Goal: Task Accomplishment & Management: Use online tool/utility

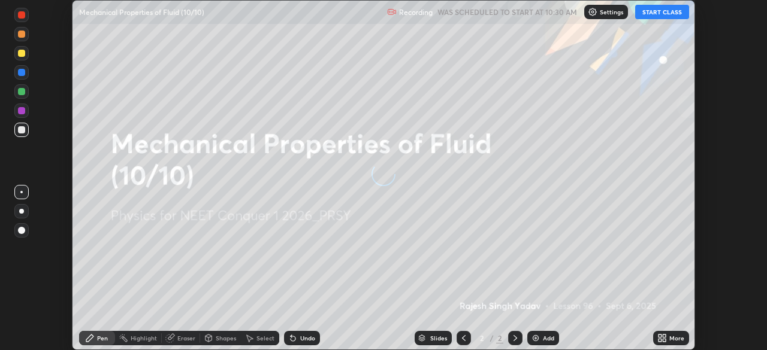
scroll to position [350, 766]
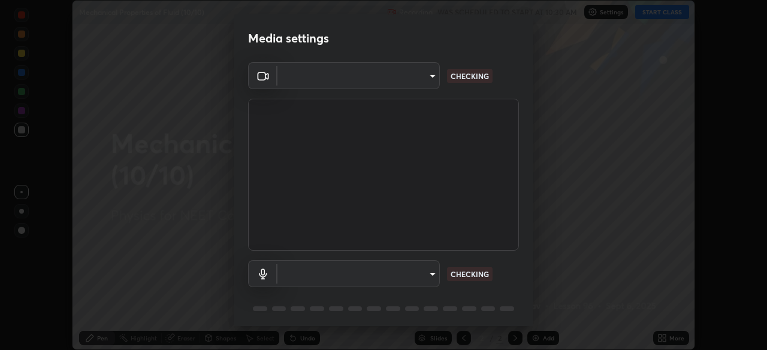
type input "ad6597066c7fc2f7d8a9df135791801f2c5e1b342417c3fbae4c684dc851fcd2"
click at [383, 274] on body "Erase all Mechanical Properties of Fluid (10/10) Recording WAS SCHEDULED TO STA…" at bounding box center [383, 175] width 767 height 350
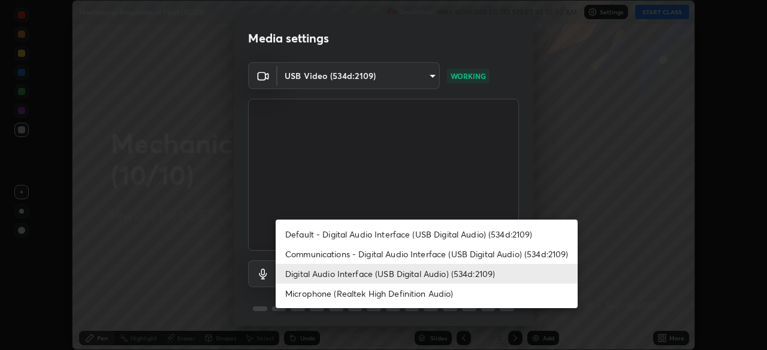
click at [356, 295] on li "Microphone (Realtek High Definition Audio)" at bounding box center [427, 294] width 302 height 20
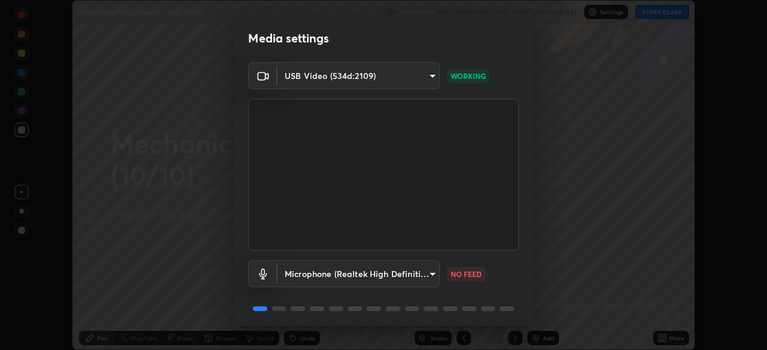
click at [357, 273] on body "Erase all Mechanical Properties of Fluid (10/10) Recording WAS SCHEDULED TO STA…" at bounding box center [383, 175] width 767 height 350
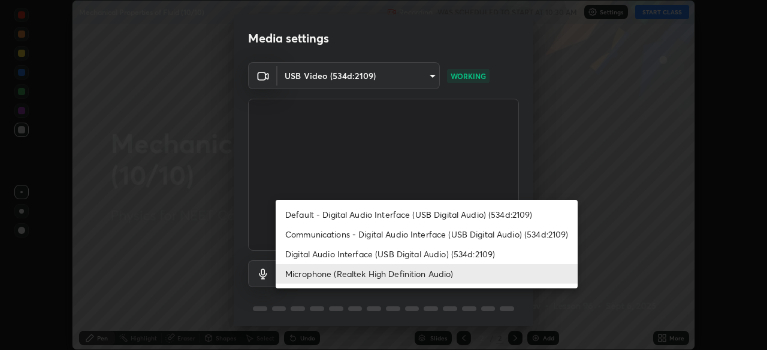
click at [356, 253] on li "Digital Audio Interface (USB Digital Audio) (534d:2109)" at bounding box center [427, 254] width 302 height 20
type input "6c5f27f7fd62254699a83ab764337deb6757b351bfc8fa0988cc7da684c50376"
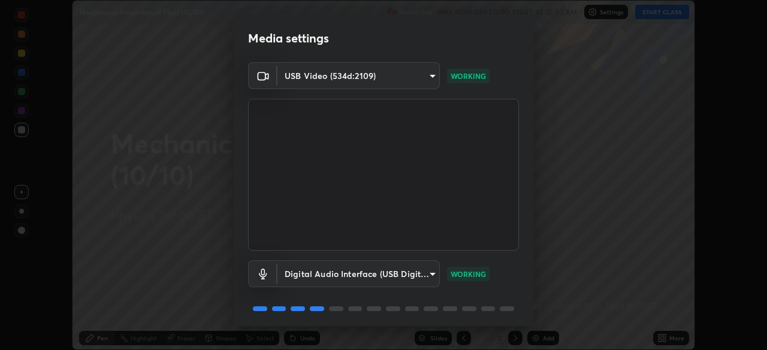
scroll to position [43, 0]
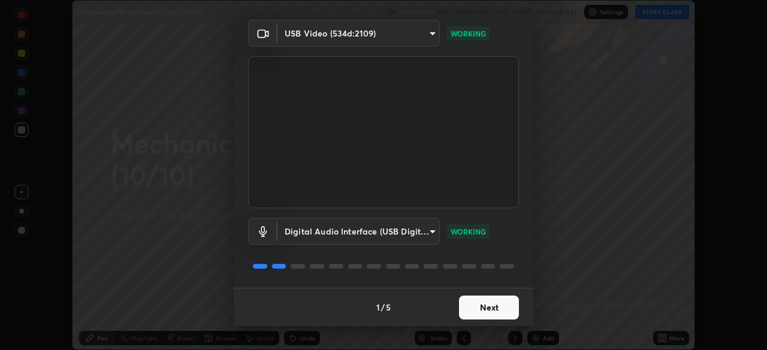
click at [488, 307] on button "Next" at bounding box center [489, 308] width 60 height 24
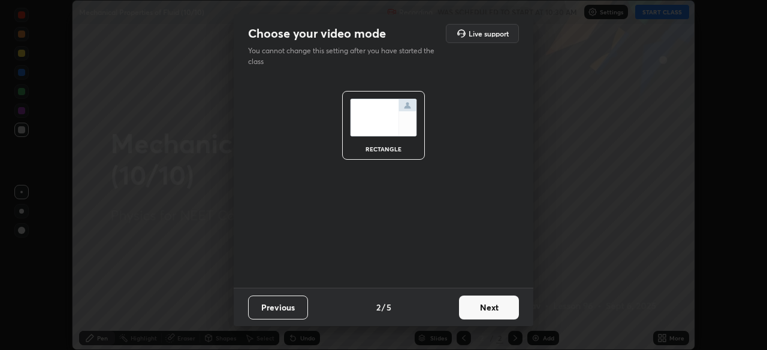
scroll to position [0, 0]
click at [485, 306] on button "Next" at bounding box center [489, 308] width 60 height 24
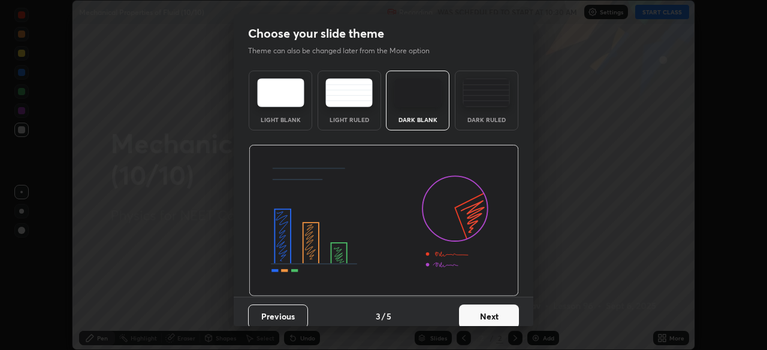
click at [480, 103] on img at bounding box center [485, 92] width 47 height 29
click at [482, 312] on button "Next" at bounding box center [489, 317] width 60 height 24
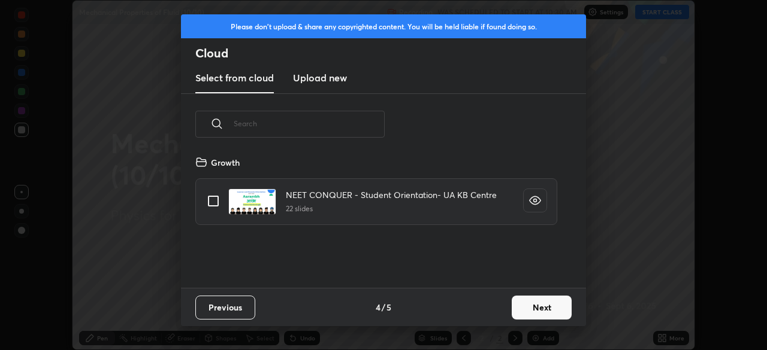
scroll to position [133, 385]
click at [329, 83] on h3 "Upload new" at bounding box center [320, 78] width 54 height 14
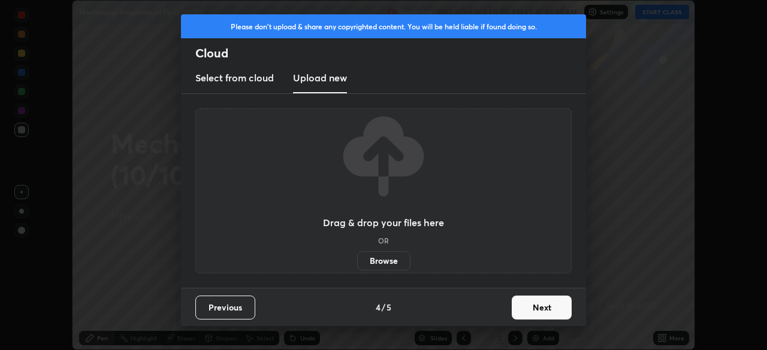
click at [389, 258] on label "Browse" at bounding box center [383, 261] width 53 height 19
click at [357, 258] on input "Browse" at bounding box center [357, 261] width 0 height 19
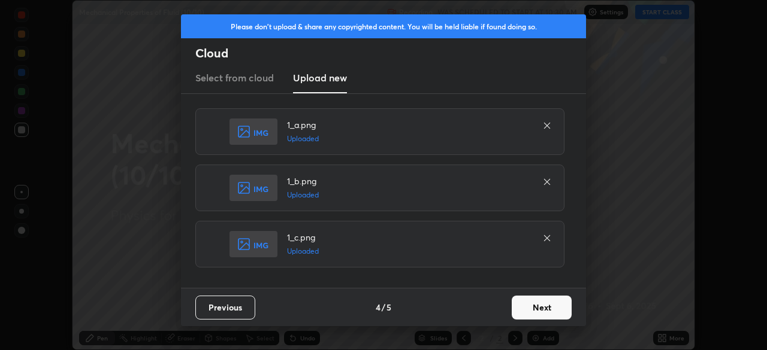
click at [545, 306] on button "Next" at bounding box center [542, 308] width 60 height 24
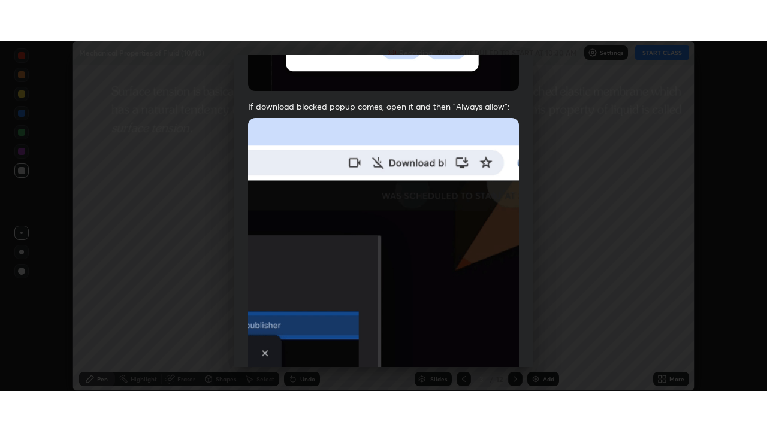
scroll to position [287, 0]
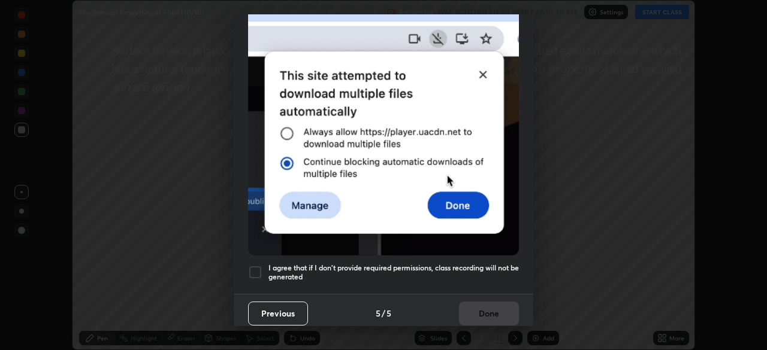
click at [258, 267] on div at bounding box center [255, 272] width 14 height 14
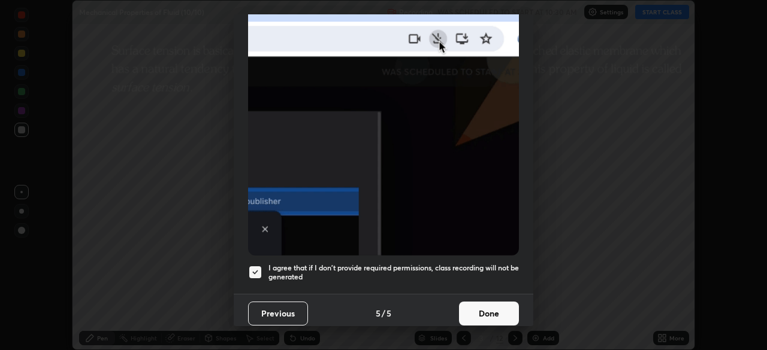
click at [495, 309] on button "Done" at bounding box center [489, 314] width 60 height 24
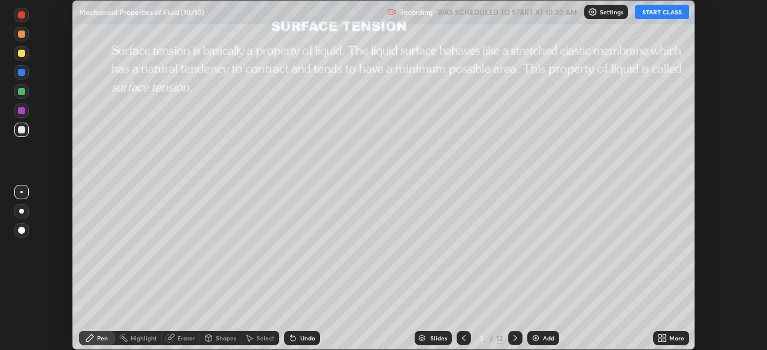
click at [669, 337] on div "More" at bounding box center [671, 338] width 36 height 14
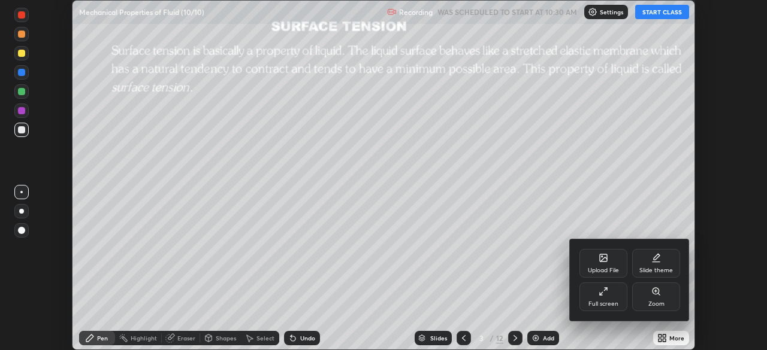
click at [610, 297] on div "Full screen" at bounding box center [603, 297] width 48 height 29
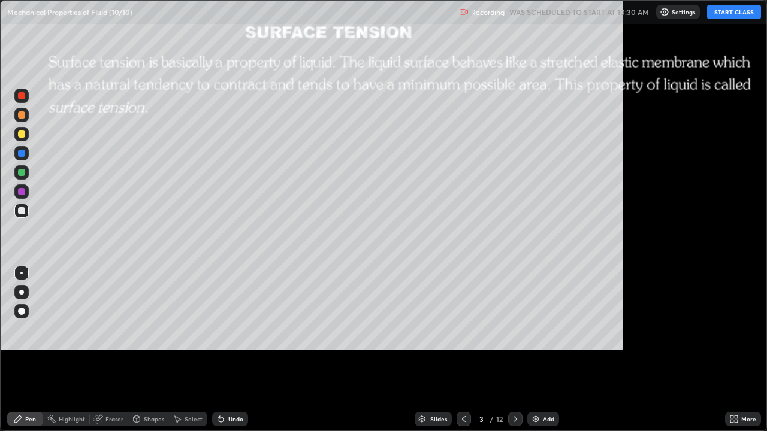
scroll to position [431, 767]
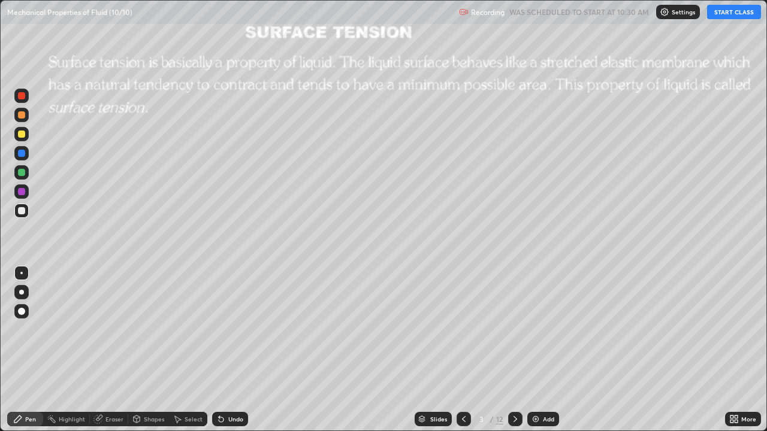
click at [731, 13] on button "START CLASS" at bounding box center [734, 12] width 54 height 14
click at [516, 350] on icon at bounding box center [515, 420] width 10 height 10
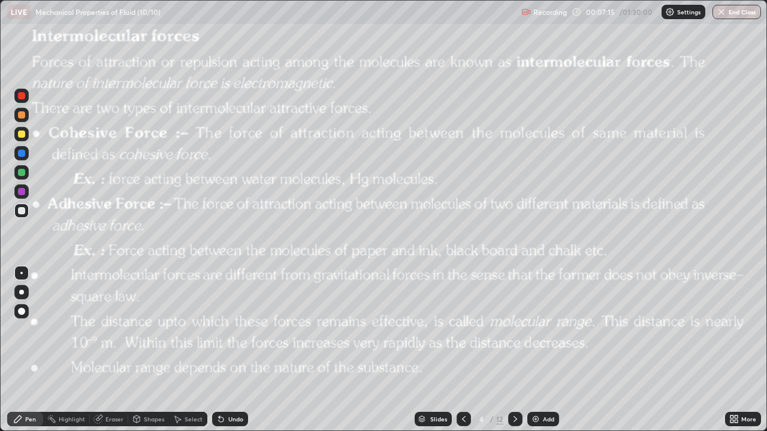
click at [515, 350] on icon at bounding box center [515, 420] width 10 height 10
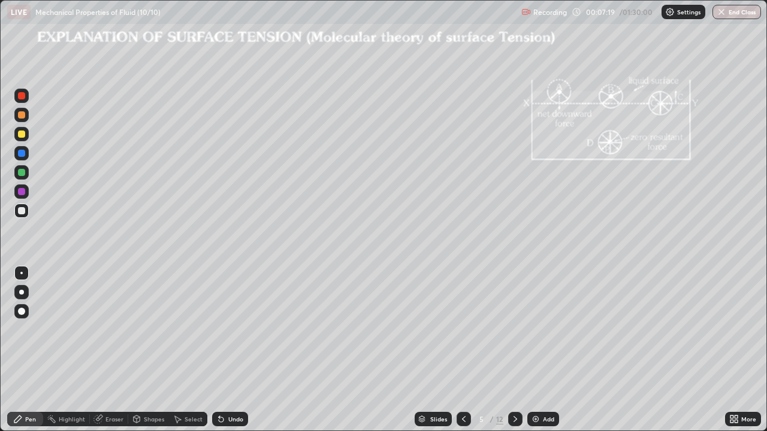
click at [514, 350] on icon at bounding box center [515, 420] width 10 height 10
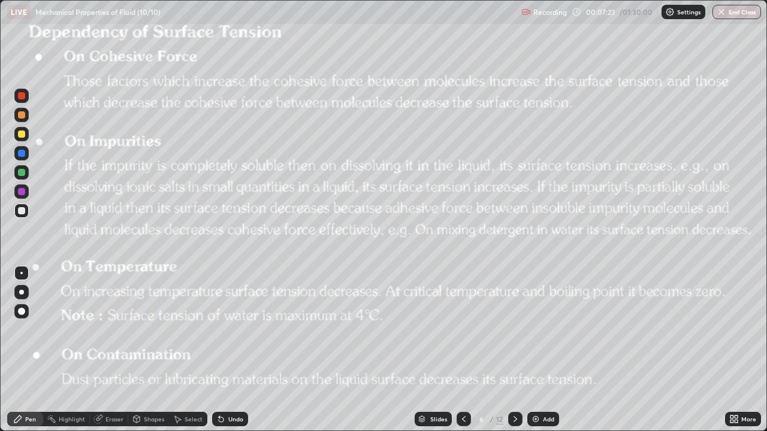
click at [466, 350] on icon at bounding box center [464, 420] width 10 height 10
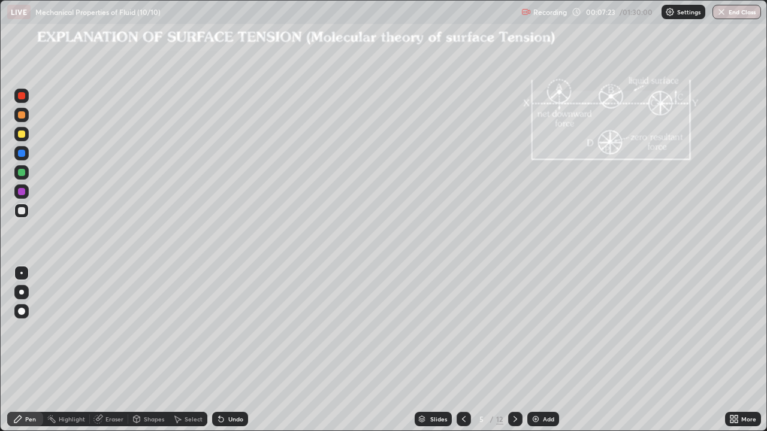
click at [464, 350] on icon at bounding box center [464, 420] width 10 height 10
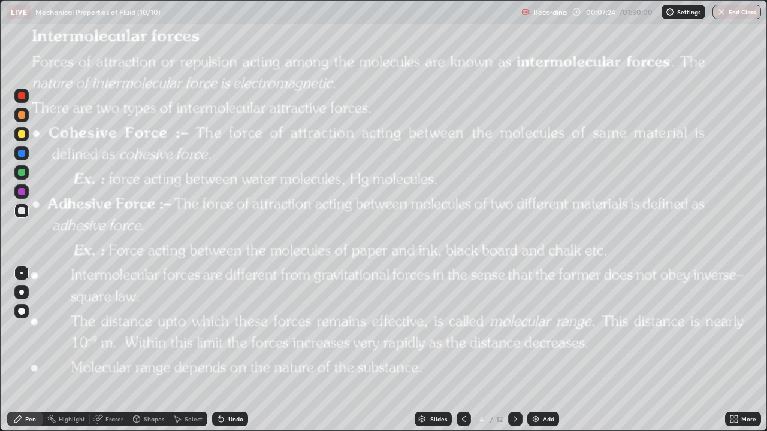
click at [462, 350] on icon at bounding box center [464, 420] width 10 height 10
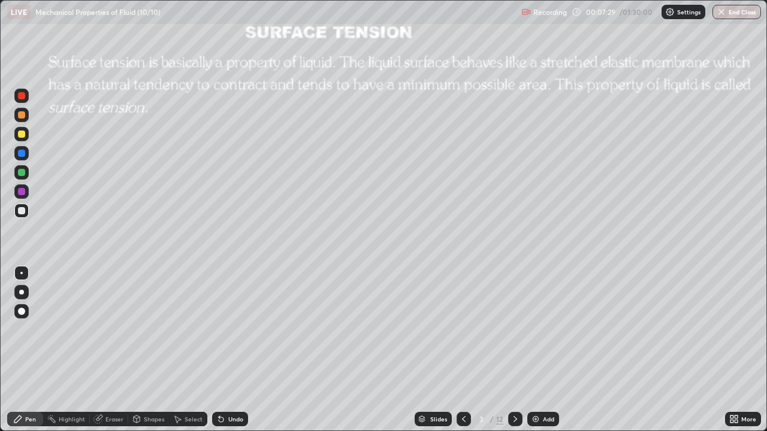
click at [23, 134] on div at bounding box center [21, 134] width 7 height 7
click at [22, 292] on div at bounding box center [21, 292] width 5 height 5
click at [146, 350] on div "Shapes" at bounding box center [154, 419] width 20 height 6
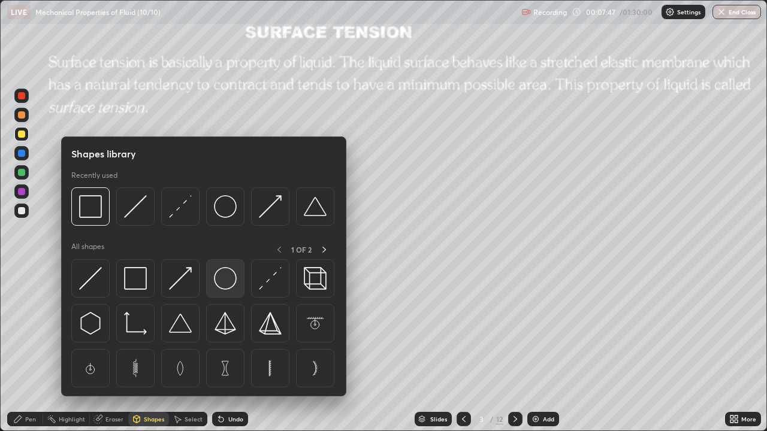
click at [219, 277] on img at bounding box center [225, 278] width 23 height 23
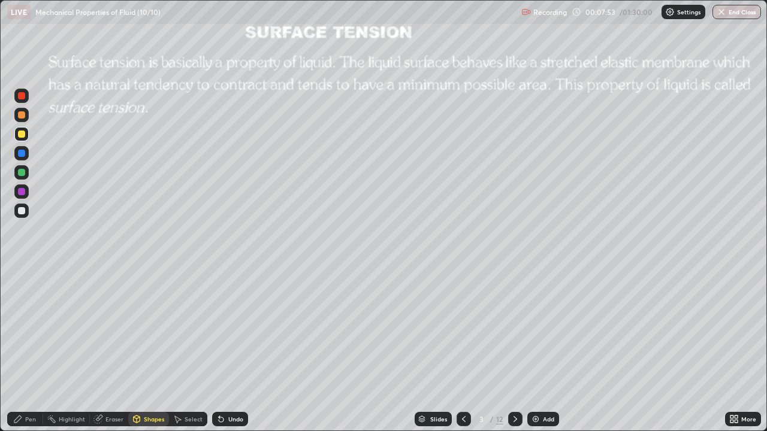
click at [185, 350] on div "Select" at bounding box center [194, 419] width 18 height 6
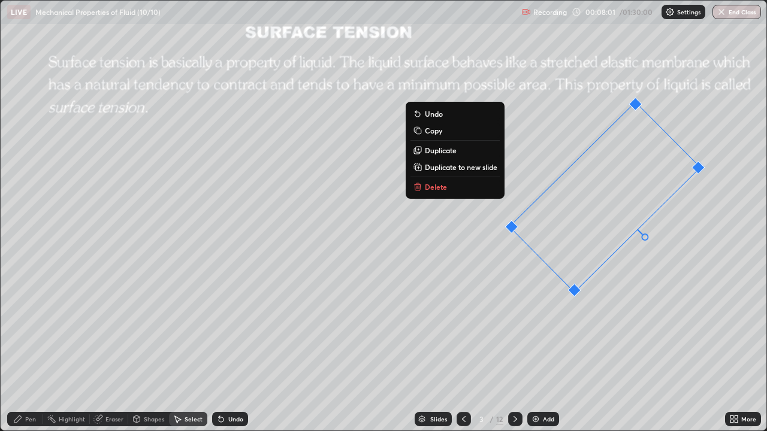
click at [147, 350] on div "Shapes" at bounding box center [154, 419] width 20 height 6
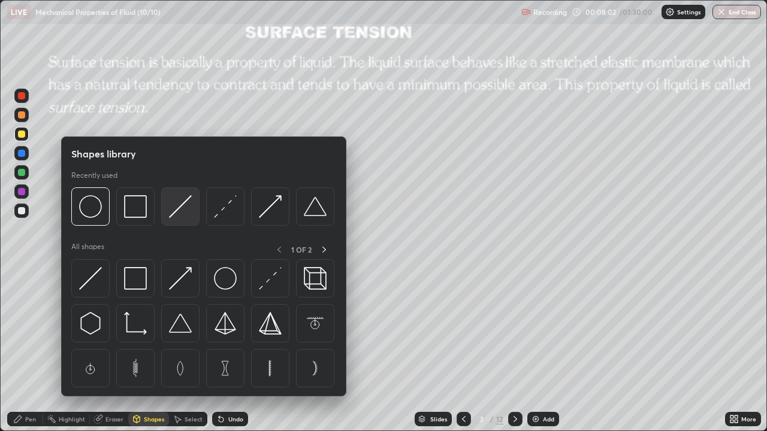
click at [179, 208] on img at bounding box center [180, 206] width 23 height 23
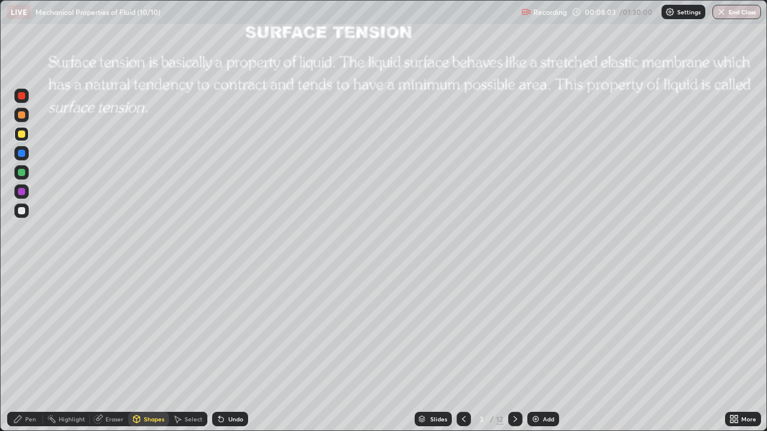
click at [28, 212] on div at bounding box center [21, 211] width 14 height 14
click at [144, 350] on div "Shapes" at bounding box center [154, 419] width 20 height 6
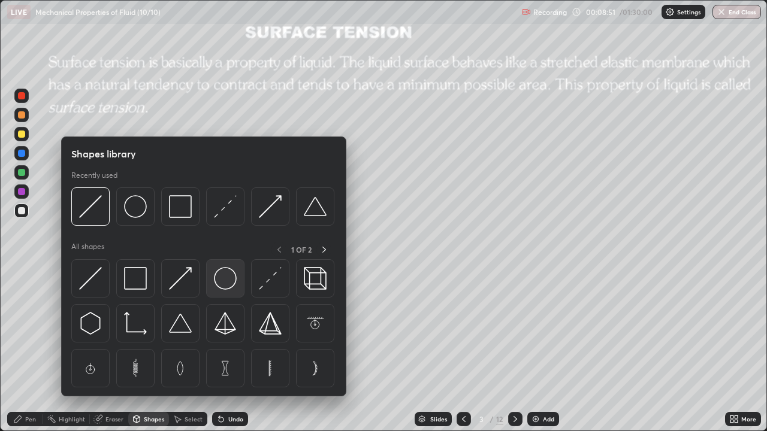
click at [219, 279] on img at bounding box center [225, 278] width 23 height 23
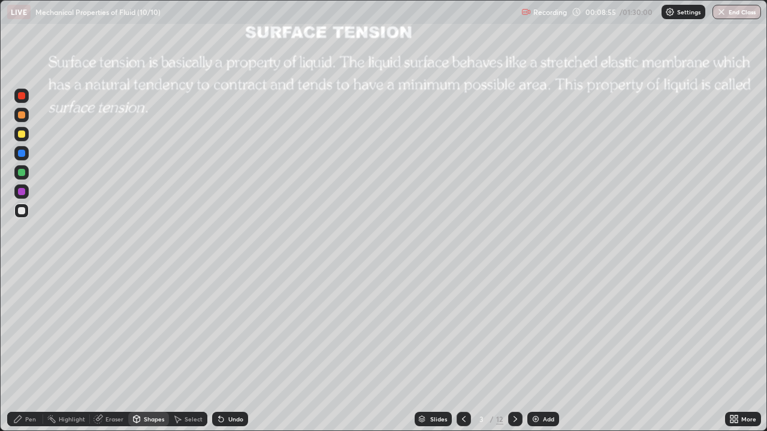
click at [23, 137] on div at bounding box center [21, 134] width 7 height 7
click at [144, 350] on div "Shapes" at bounding box center [154, 419] width 20 height 6
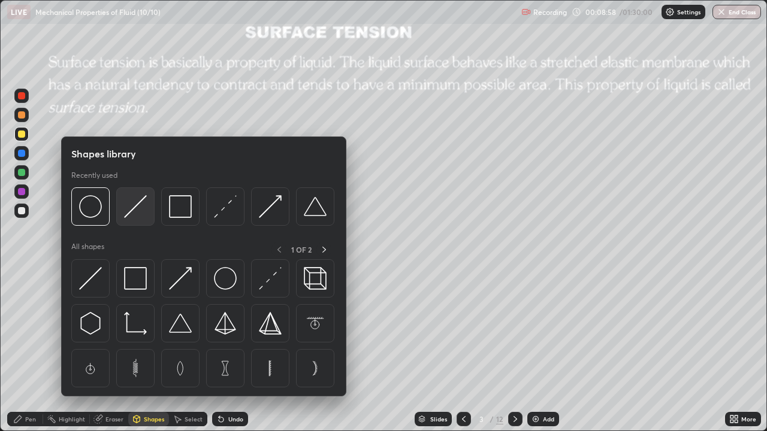
click at [135, 204] on img at bounding box center [135, 206] width 23 height 23
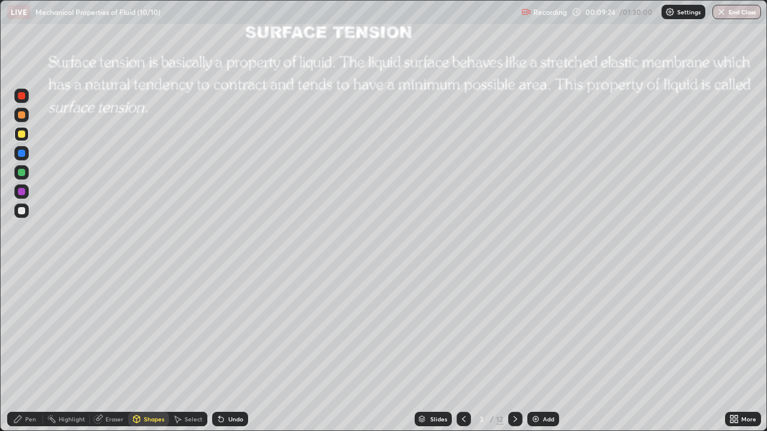
click at [146, 350] on div "Shapes" at bounding box center [154, 419] width 20 height 6
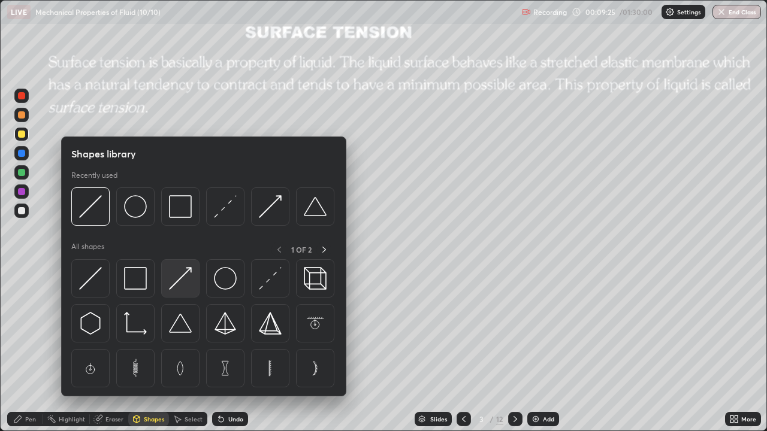
click at [178, 277] on img at bounding box center [180, 278] width 23 height 23
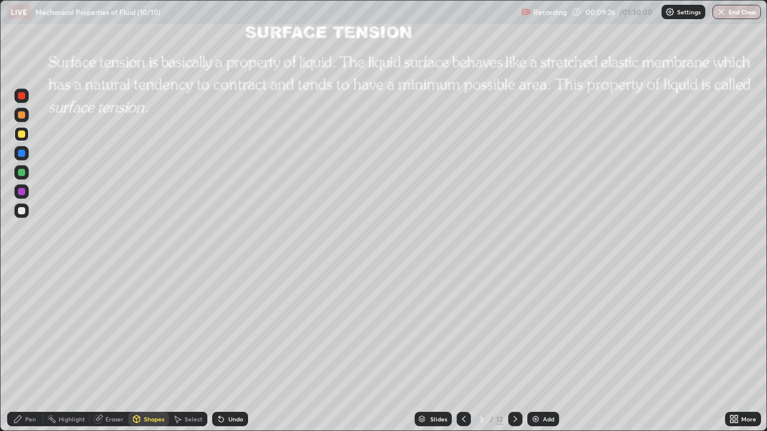
click at [22, 171] on div at bounding box center [21, 172] width 7 height 7
click at [23, 211] on div at bounding box center [21, 210] width 7 height 7
click at [22, 117] on div at bounding box center [21, 114] width 7 height 7
click at [228, 350] on div "Undo" at bounding box center [235, 419] width 15 height 6
click at [225, 350] on div "Undo" at bounding box center [230, 419] width 36 height 14
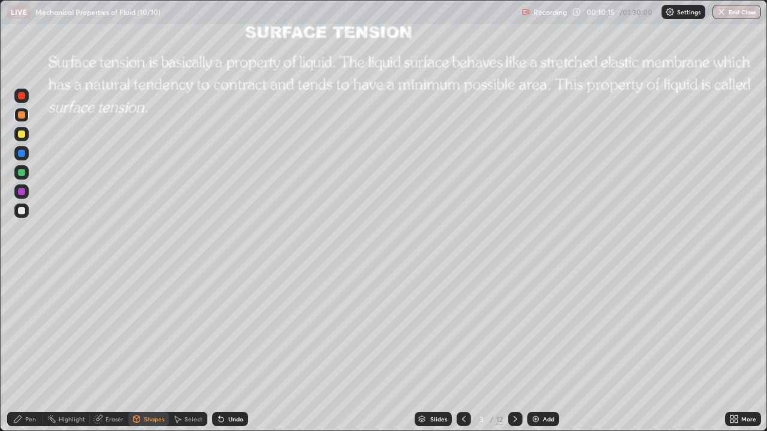
click at [225, 350] on div "Undo" at bounding box center [230, 419] width 36 height 14
click at [28, 350] on div "Pen" at bounding box center [30, 419] width 11 height 6
click at [515, 350] on icon at bounding box center [515, 420] width 10 height 10
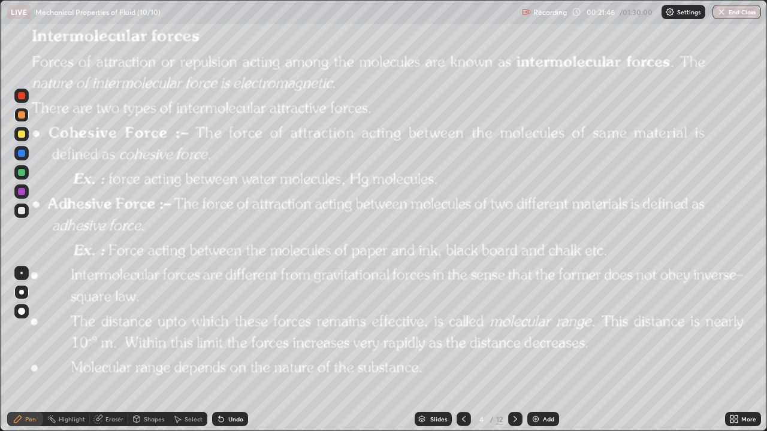
click at [516, 350] on icon at bounding box center [515, 420] width 10 height 10
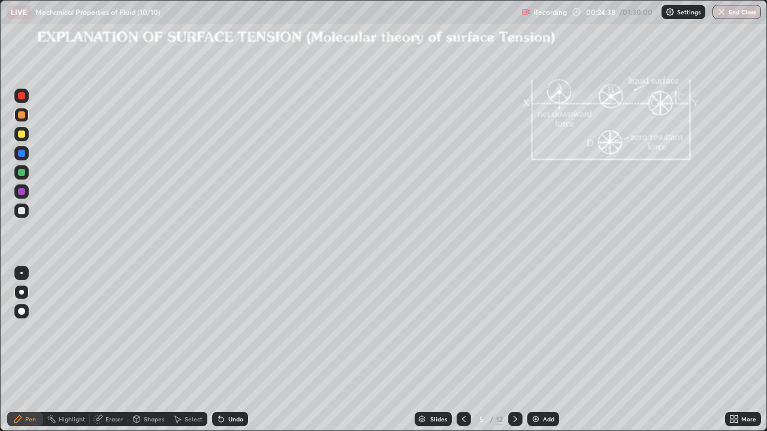
click at [151, 350] on div "Shapes" at bounding box center [154, 419] width 20 height 6
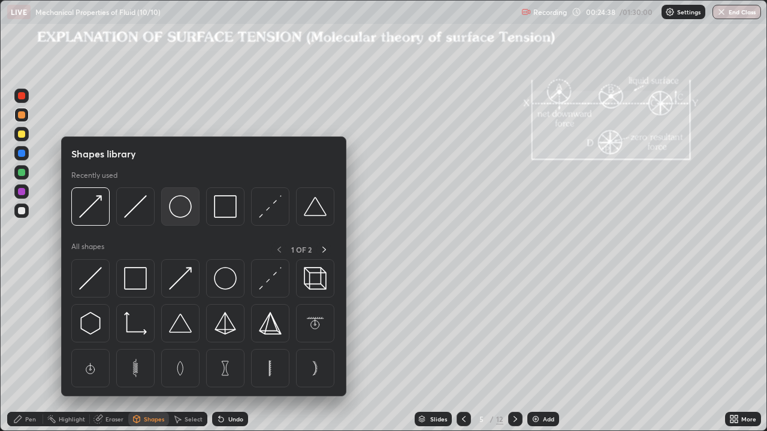
click at [184, 213] on img at bounding box center [180, 206] width 23 height 23
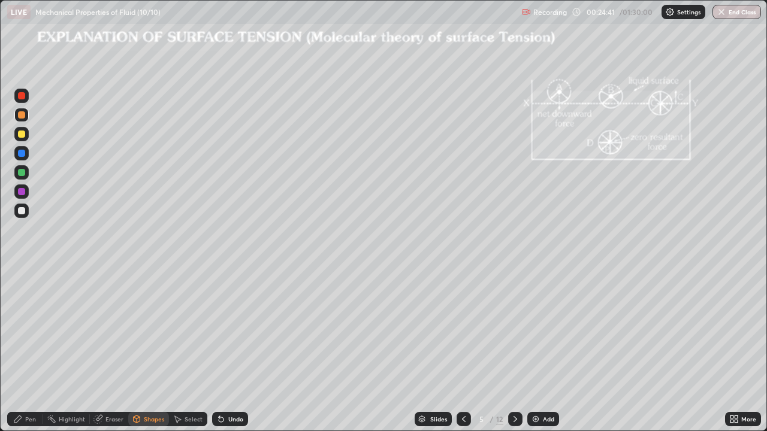
click at [151, 350] on div "Shapes" at bounding box center [154, 419] width 20 height 6
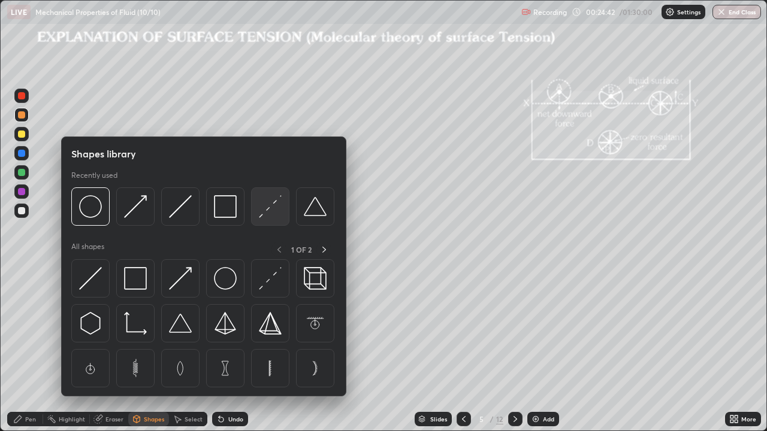
click at [264, 208] on img at bounding box center [270, 206] width 23 height 23
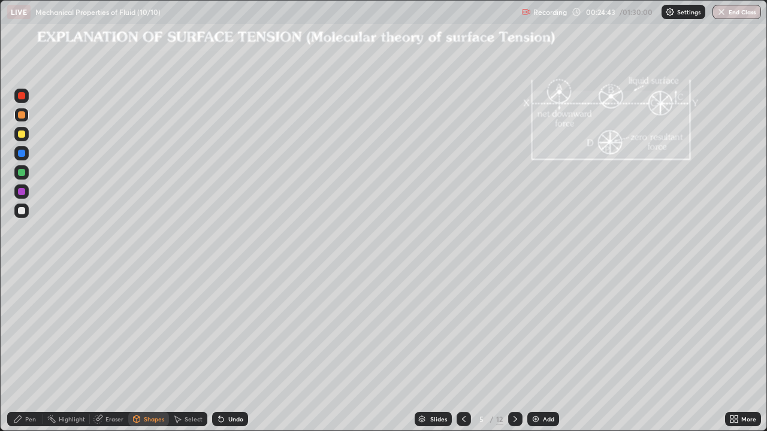
click at [23, 191] on div at bounding box center [21, 191] width 7 height 7
click at [22, 211] on div at bounding box center [21, 210] width 7 height 7
click at [26, 350] on div "Pen" at bounding box center [30, 419] width 11 height 6
click at [514, 350] on icon at bounding box center [515, 420] width 10 height 10
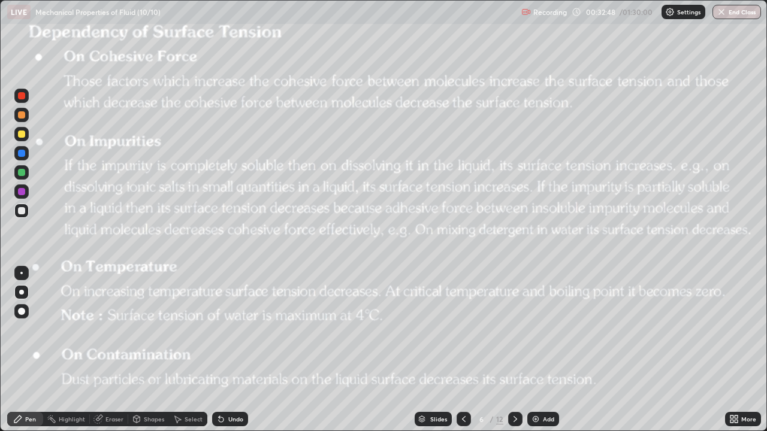
click at [23, 116] on div at bounding box center [21, 114] width 7 height 7
click at [147, 350] on div "Shapes" at bounding box center [154, 419] width 20 height 6
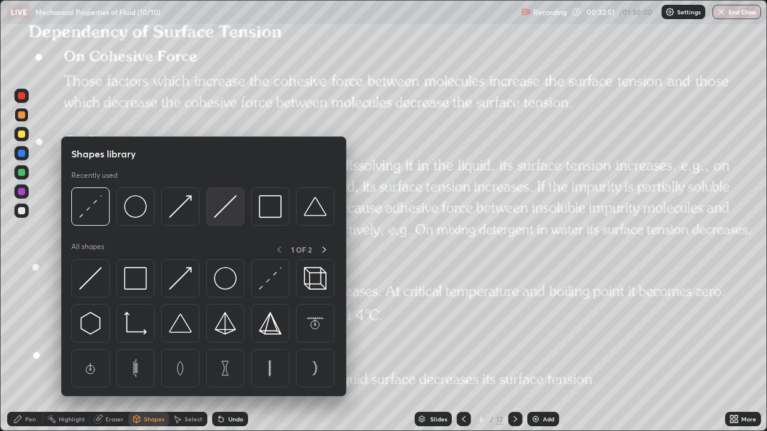
click at [218, 211] on img at bounding box center [225, 206] width 23 height 23
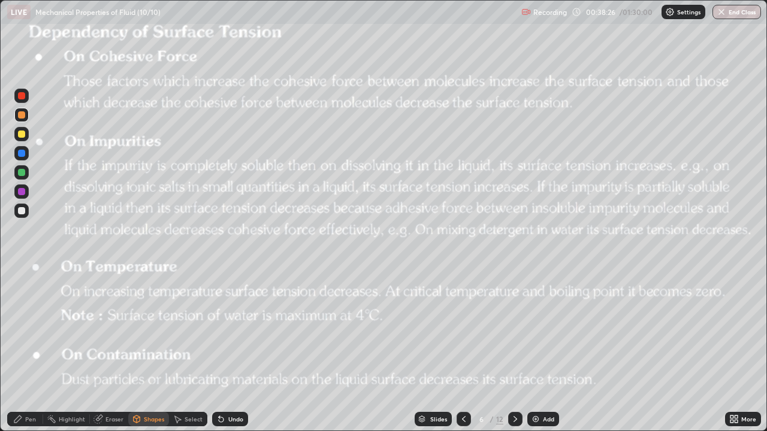
click at [515, 350] on icon at bounding box center [515, 420] width 10 height 10
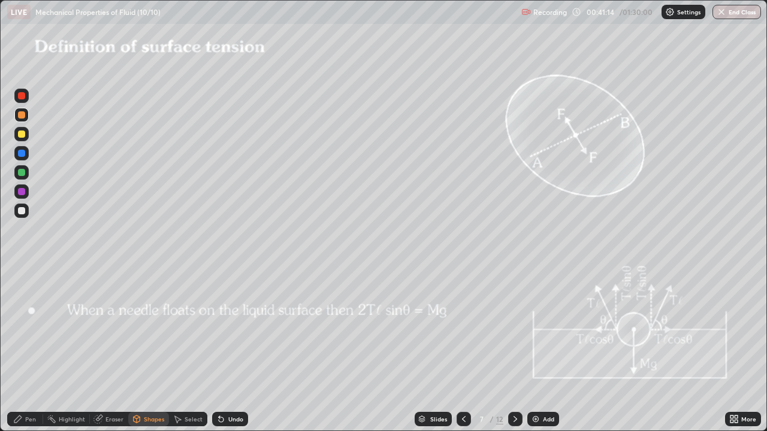
click at [464, 350] on div at bounding box center [463, 419] width 14 height 14
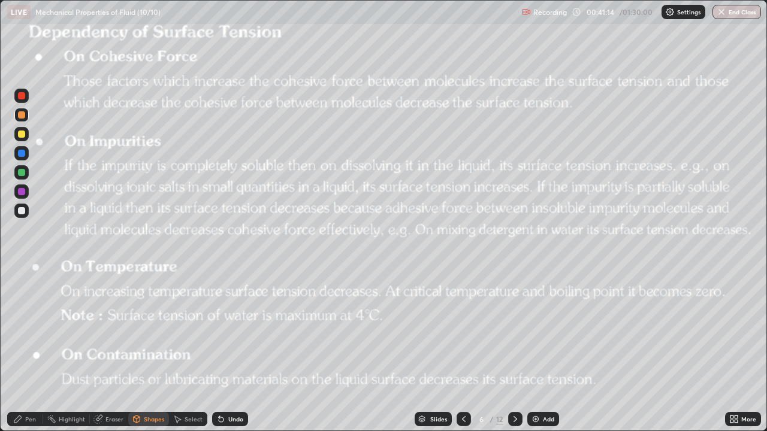
click at [460, 350] on div at bounding box center [463, 419] width 14 height 14
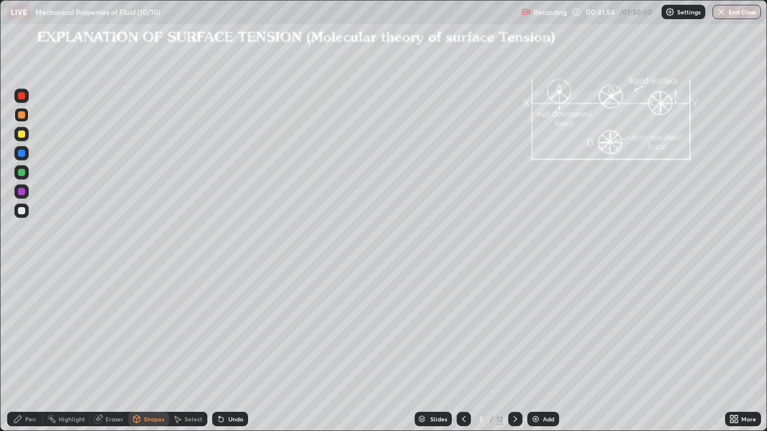
click at [464, 350] on icon at bounding box center [464, 420] width 10 height 10
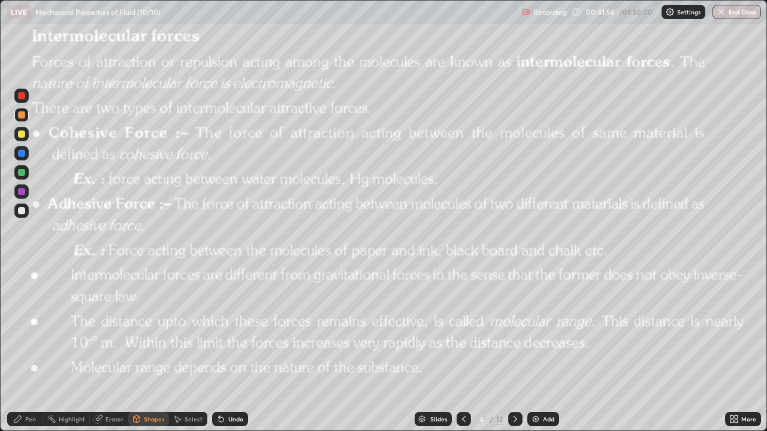
click at [499, 350] on div "12" at bounding box center [499, 419] width 7 height 11
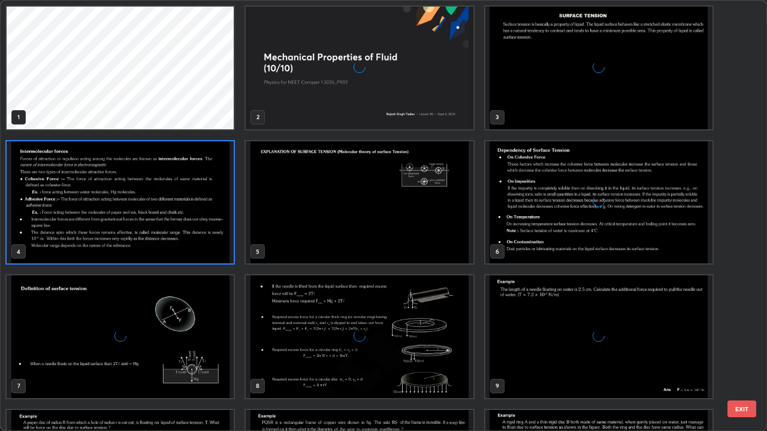
scroll to position [427, 760]
click at [546, 191] on img "grid" at bounding box center [598, 202] width 227 height 123
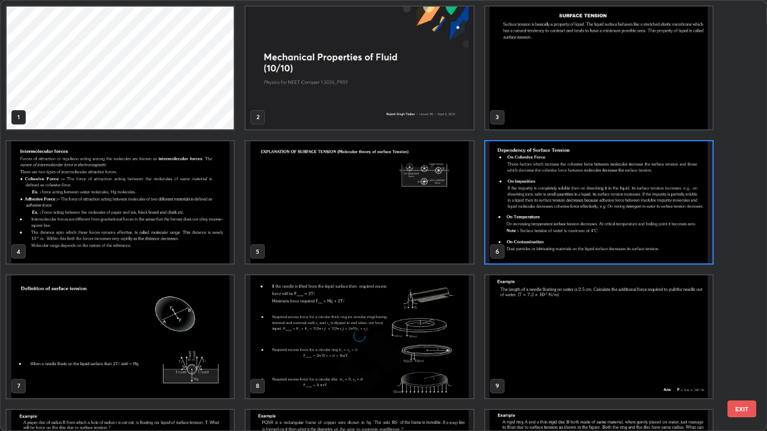
click at [551, 192] on img "grid" at bounding box center [598, 202] width 227 height 123
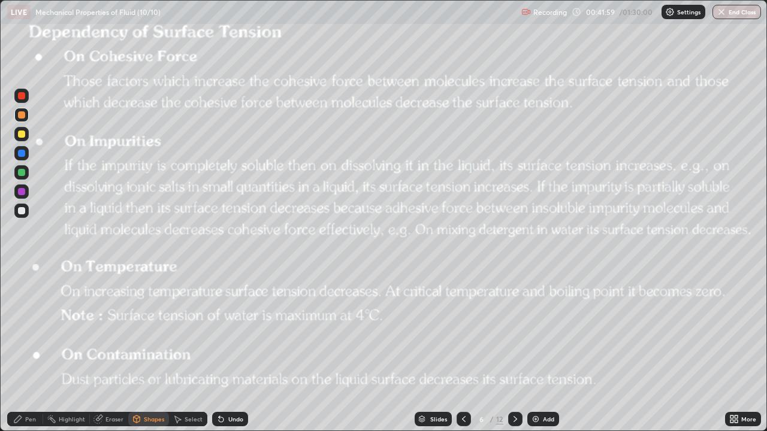
click at [555, 191] on img "grid" at bounding box center [598, 202] width 227 height 123
click at [513, 350] on icon at bounding box center [515, 420] width 10 height 10
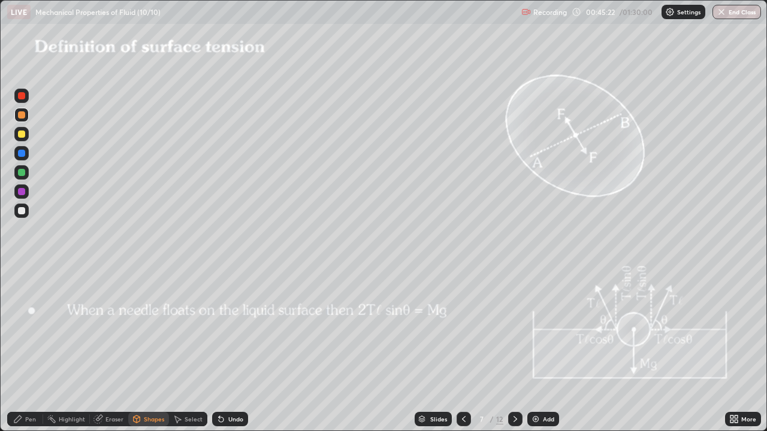
click at [152, 350] on div "Shapes" at bounding box center [154, 419] width 20 height 6
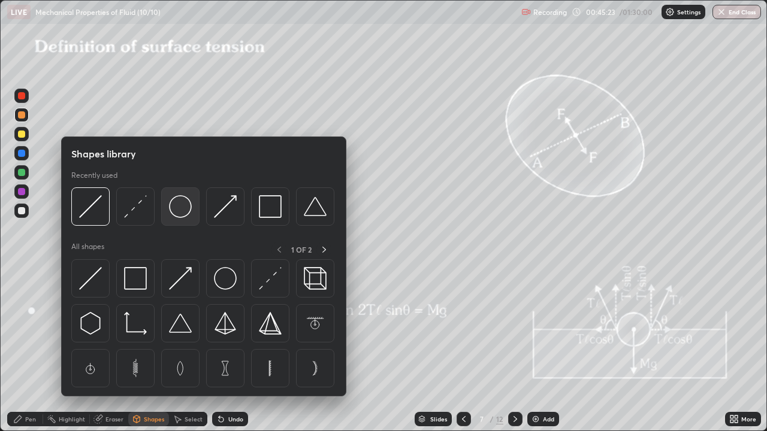
click at [179, 208] on img at bounding box center [180, 206] width 23 height 23
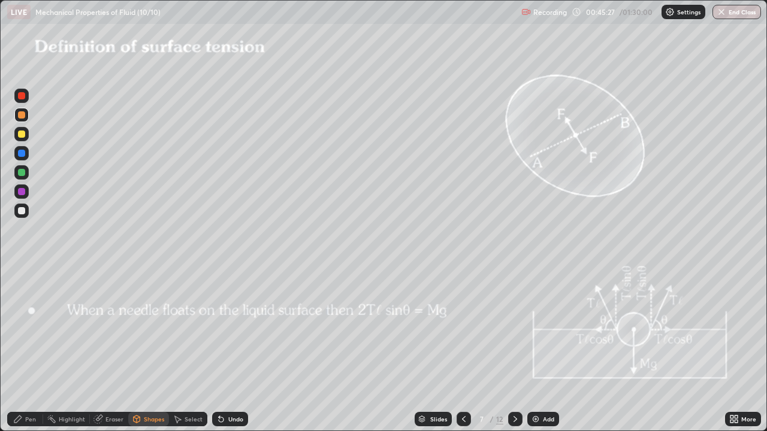
click at [147, 350] on div "Shapes" at bounding box center [154, 419] width 20 height 6
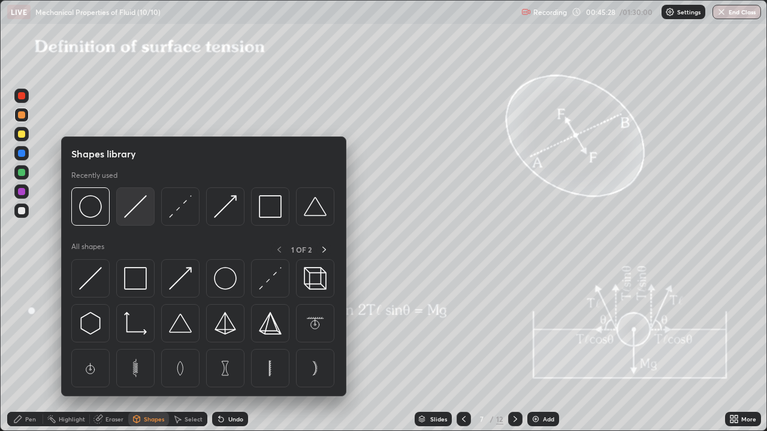
click at [137, 207] on img at bounding box center [135, 206] width 23 height 23
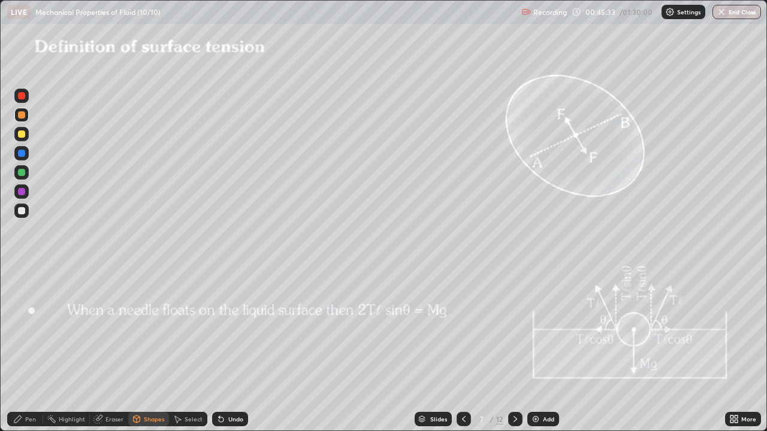
click at [104, 350] on div "Eraser" at bounding box center [109, 419] width 38 height 14
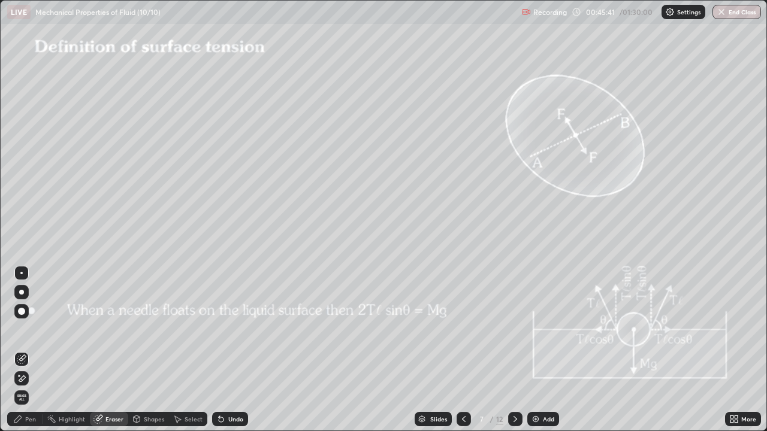
click at [27, 350] on div "Pen" at bounding box center [25, 419] width 36 height 14
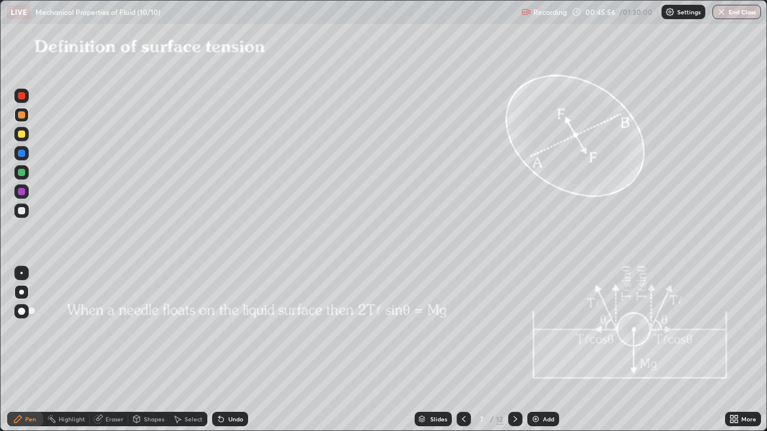
click at [146, 350] on div "Shapes" at bounding box center [154, 419] width 20 height 6
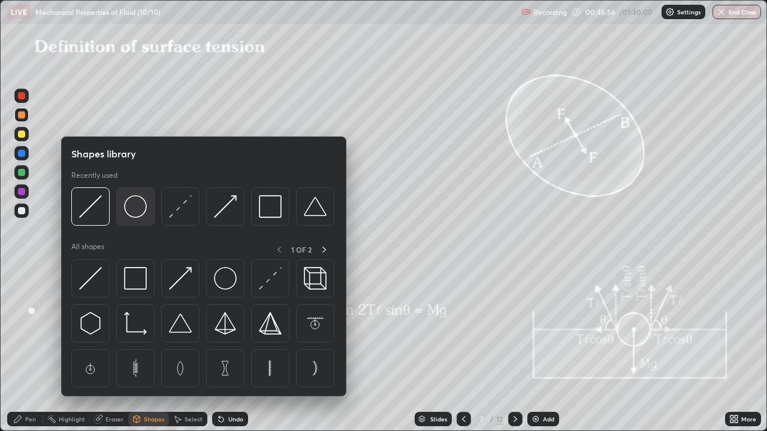
click at [137, 208] on img at bounding box center [135, 206] width 23 height 23
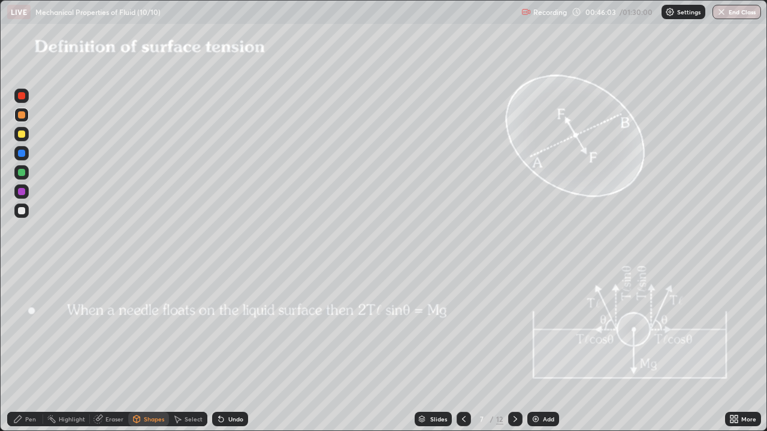
click at [23, 134] on div at bounding box center [21, 134] width 7 height 7
click at [23, 152] on div at bounding box center [21, 153] width 7 height 7
click at [22, 192] on div at bounding box center [21, 191] width 7 height 7
click at [31, 350] on div "Pen" at bounding box center [30, 419] width 11 height 6
click at [148, 350] on div "Shapes" at bounding box center [154, 419] width 20 height 6
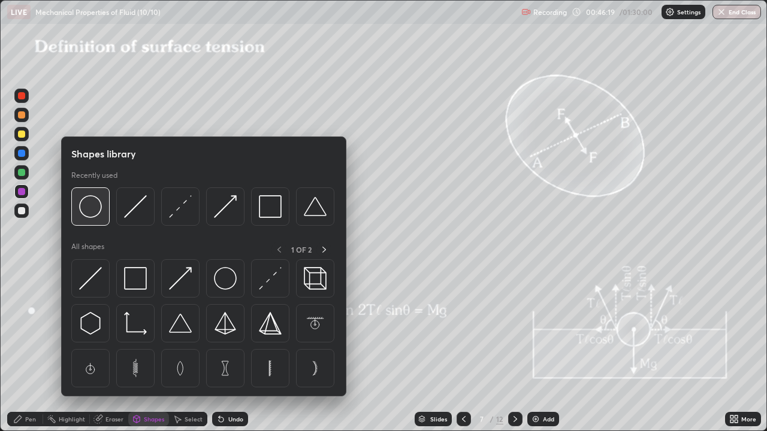
click at [92, 211] on img at bounding box center [90, 206] width 23 height 23
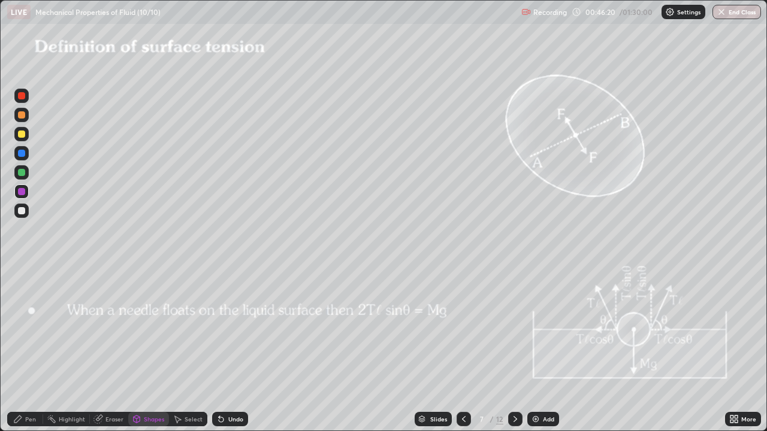
click at [24, 210] on div at bounding box center [21, 210] width 7 height 7
click at [27, 155] on div at bounding box center [21, 153] width 14 height 14
click at [230, 350] on div "Undo" at bounding box center [230, 419] width 36 height 14
click at [31, 350] on div "Pen" at bounding box center [30, 419] width 11 height 6
click at [514, 350] on icon at bounding box center [515, 420] width 10 height 10
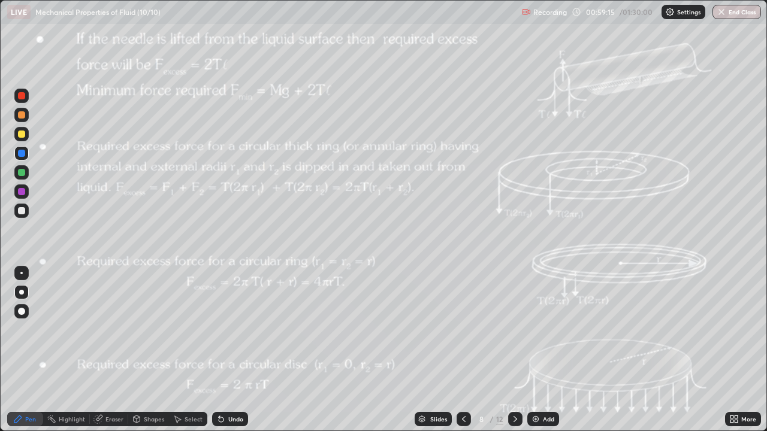
click at [514, 350] on icon at bounding box center [515, 419] width 4 height 6
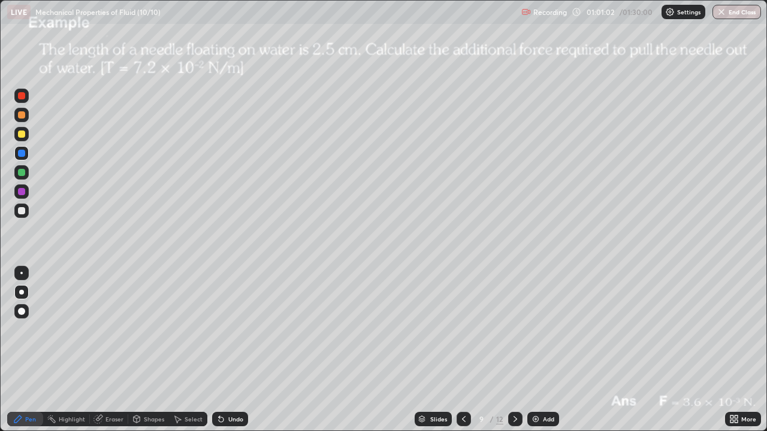
click at [24, 115] on div at bounding box center [21, 114] width 7 height 7
click at [22, 153] on div at bounding box center [21, 153] width 7 height 7
click at [22, 117] on div at bounding box center [21, 114] width 7 height 7
click at [517, 350] on icon at bounding box center [515, 420] width 10 height 10
click at [516, 350] on icon at bounding box center [515, 420] width 10 height 10
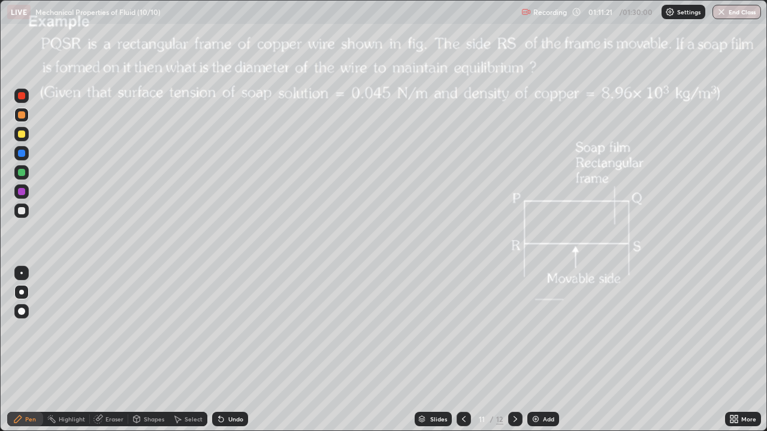
click at [144, 350] on div "Shapes" at bounding box center [154, 419] width 20 height 6
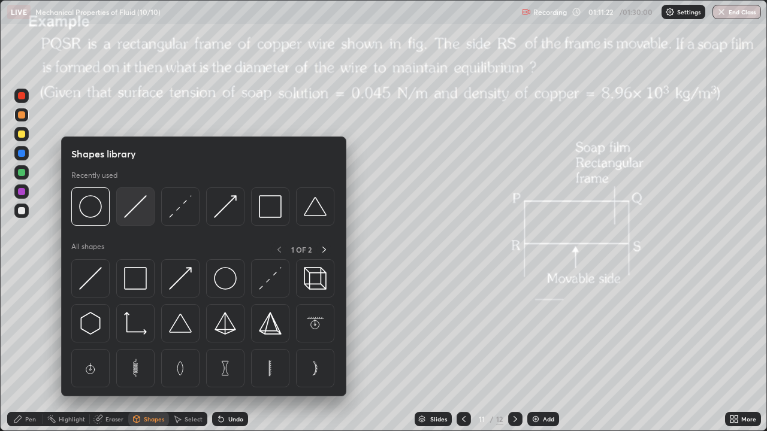
click at [132, 207] on img at bounding box center [135, 206] width 23 height 23
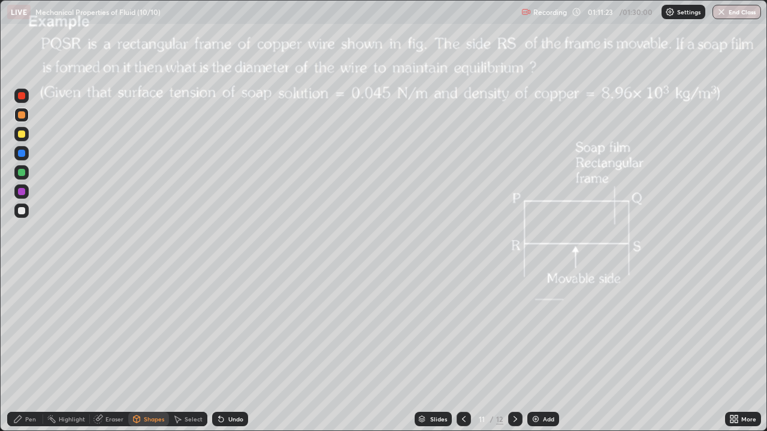
click at [31, 350] on div "Pen" at bounding box center [30, 419] width 11 height 6
click at [20, 293] on div at bounding box center [21, 292] width 5 height 5
click at [148, 350] on div "Shapes" at bounding box center [154, 419] width 20 height 6
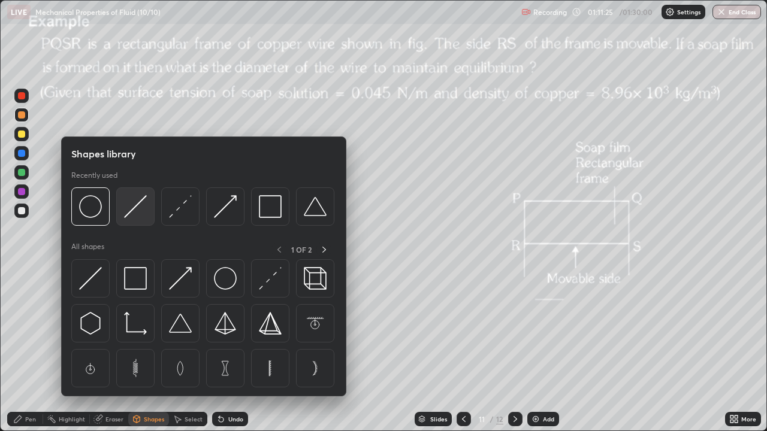
click at [134, 205] on img at bounding box center [135, 206] width 23 height 23
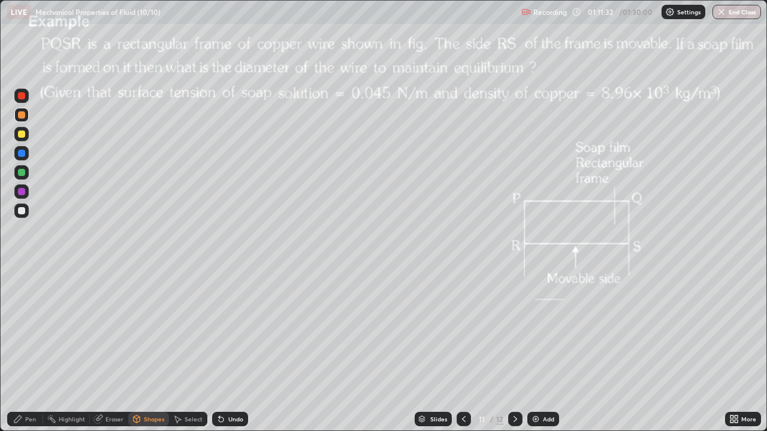
click at [22, 350] on icon at bounding box center [18, 420] width 10 height 10
click at [22, 210] on div at bounding box center [21, 210] width 7 height 7
click at [23, 116] on div at bounding box center [21, 114] width 7 height 7
click at [22, 171] on div at bounding box center [21, 172] width 7 height 7
click at [23, 153] on div at bounding box center [21, 153] width 7 height 7
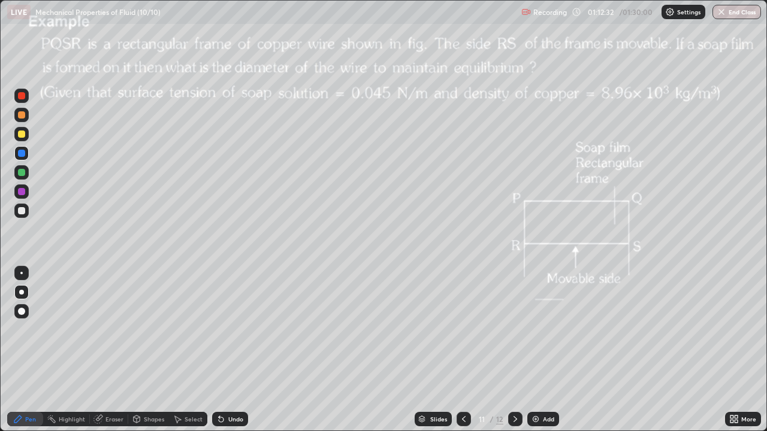
click at [26, 188] on div at bounding box center [21, 192] width 14 height 14
click at [21, 135] on div at bounding box center [21, 134] width 7 height 7
click at [539, 350] on img at bounding box center [536, 420] width 10 height 10
click at [155, 350] on div "Shapes" at bounding box center [154, 419] width 20 height 6
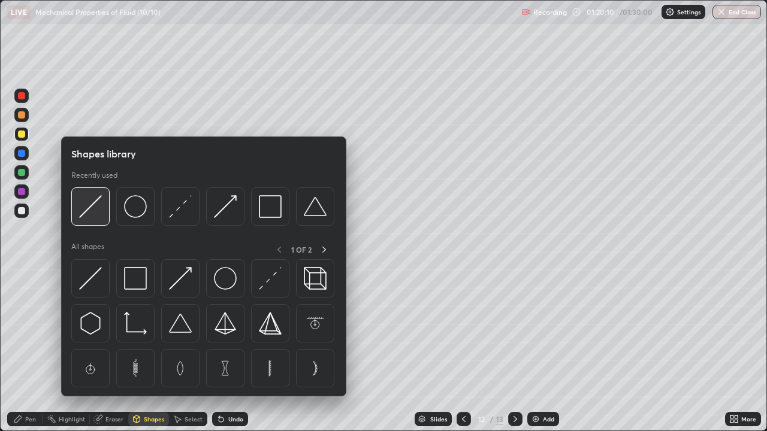
click at [95, 204] on img at bounding box center [90, 206] width 23 height 23
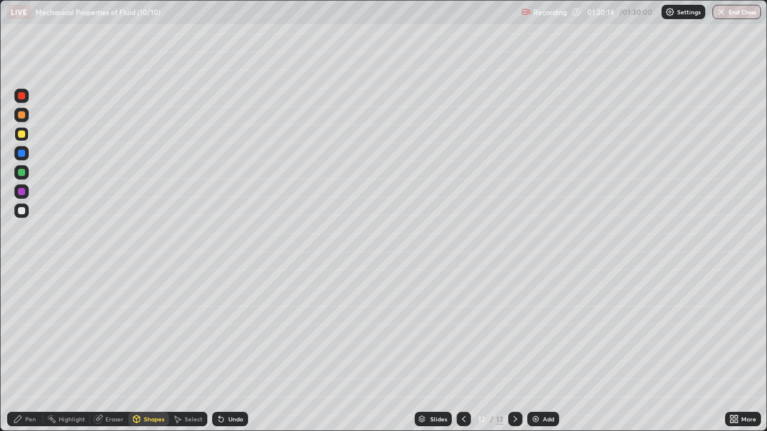
click at [145, 350] on div "Shapes" at bounding box center [154, 419] width 20 height 6
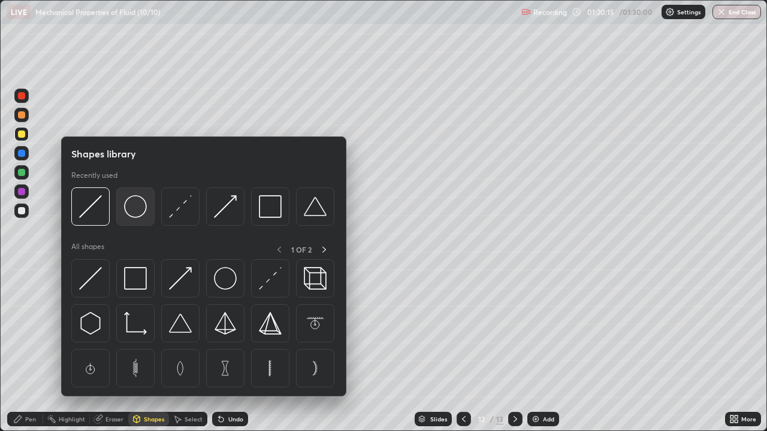
click at [138, 207] on img at bounding box center [135, 206] width 23 height 23
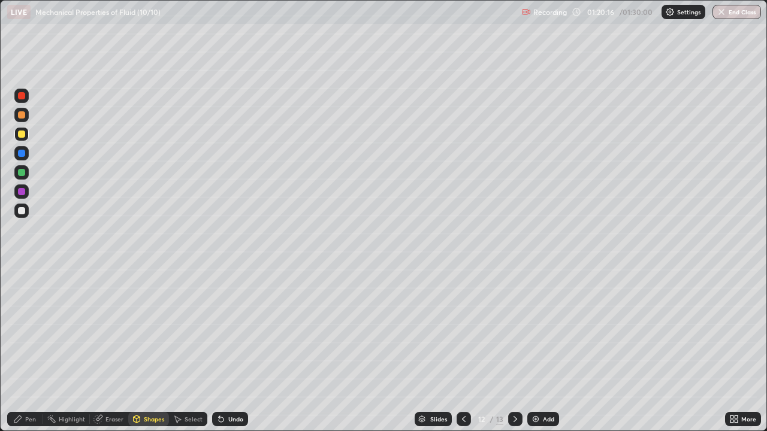
click at [23, 153] on div at bounding box center [21, 153] width 7 height 7
click at [110, 350] on div "Eraser" at bounding box center [114, 419] width 18 height 6
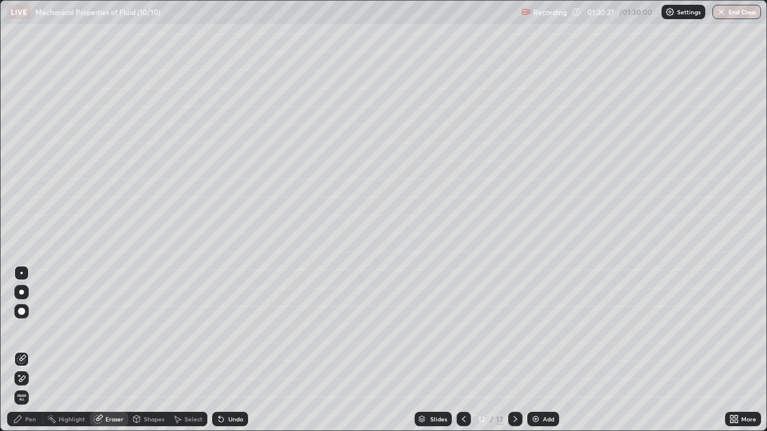
click at [144, 350] on div "Shapes" at bounding box center [154, 419] width 20 height 6
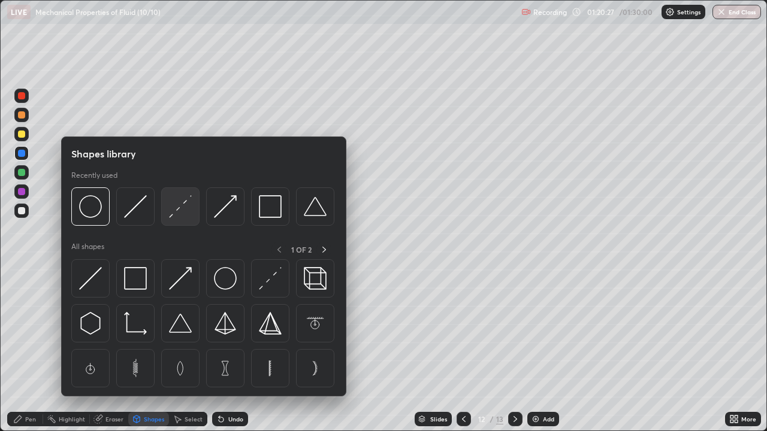
click at [174, 210] on img at bounding box center [180, 206] width 23 height 23
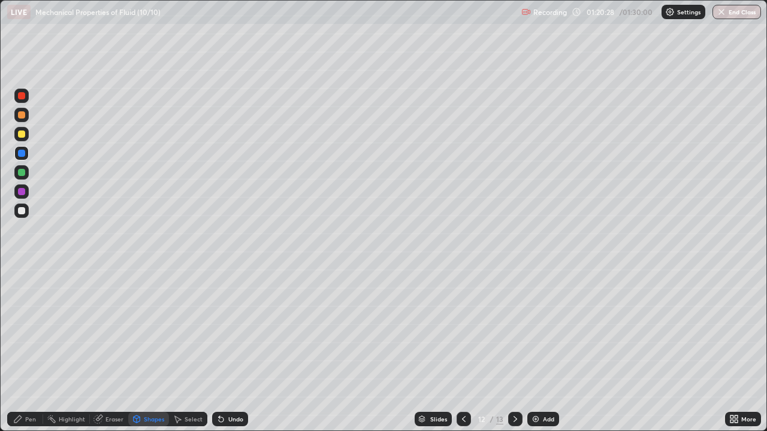
click at [18, 154] on div at bounding box center [21, 153] width 7 height 7
click at [144, 350] on div "Shapes" at bounding box center [154, 419] width 20 height 6
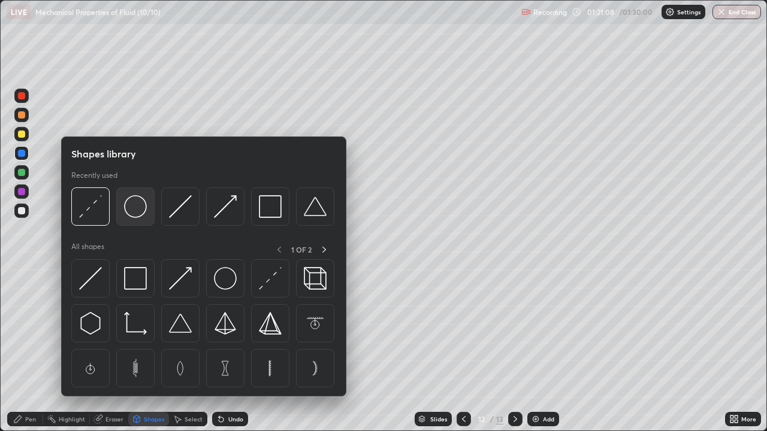
click at [139, 212] on img at bounding box center [135, 206] width 23 height 23
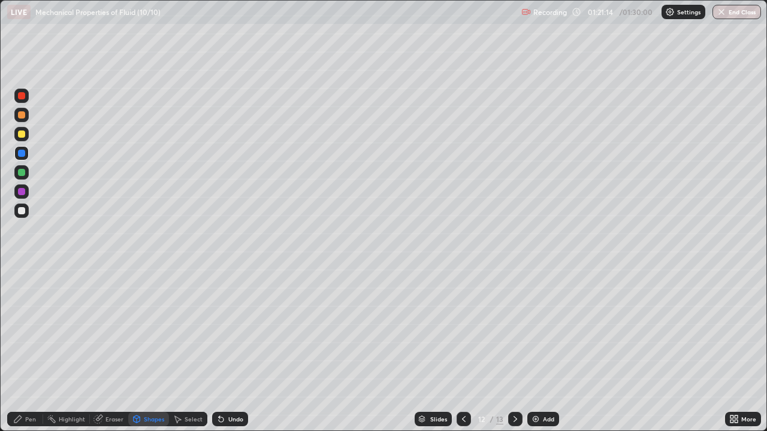
click at [110, 350] on div "Eraser" at bounding box center [114, 419] width 18 height 6
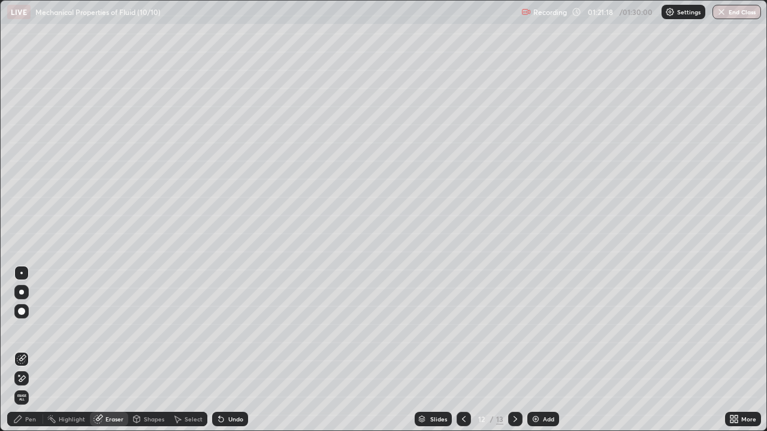
click at [152, 350] on div "Shapes" at bounding box center [154, 419] width 20 height 6
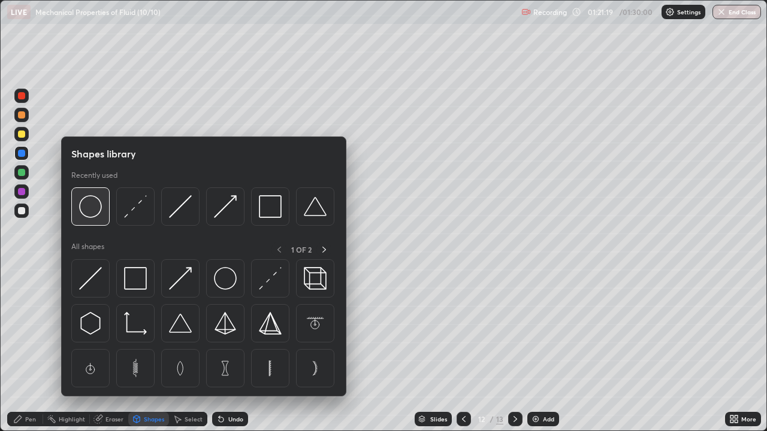
click at [92, 213] on img at bounding box center [90, 206] width 23 height 23
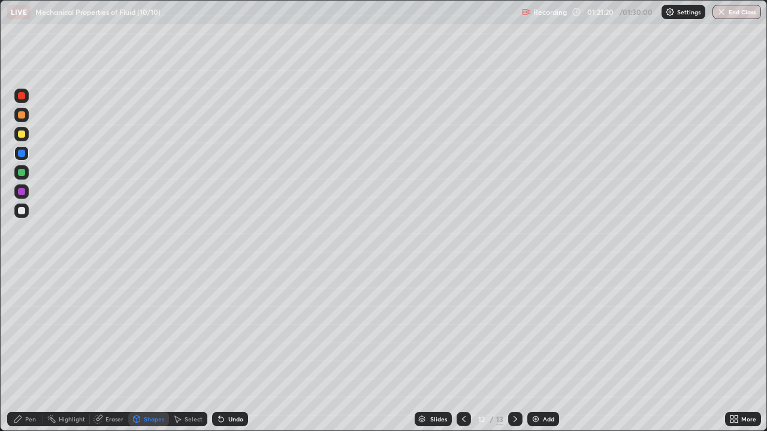
click at [23, 191] on div at bounding box center [21, 191] width 7 height 7
click at [29, 350] on div "Pen" at bounding box center [25, 419] width 36 height 14
click at [154, 350] on div "Shapes" at bounding box center [154, 419] width 20 height 6
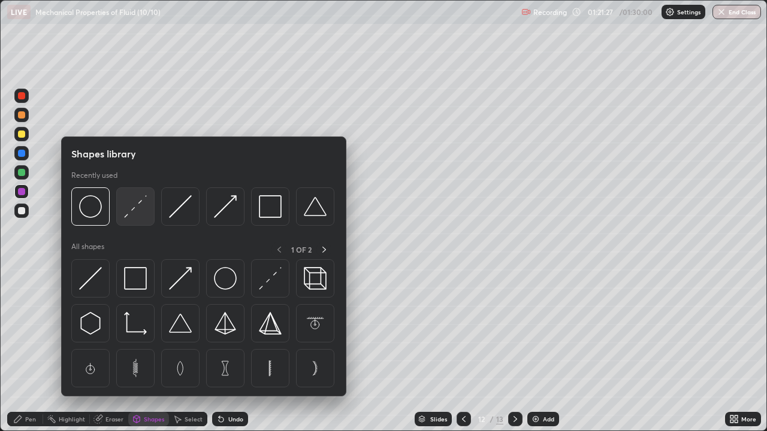
click at [134, 210] on img at bounding box center [135, 206] width 23 height 23
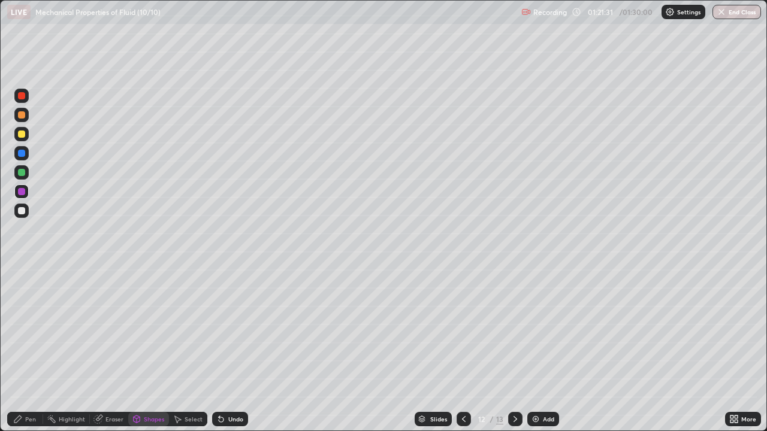
click at [231, 350] on div "Undo" at bounding box center [235, 419] width 15 height 6
click at [225, 350] on div "Undo" at bounding box center [230, 419] width 36 height 14
click at [25, 153] on div at bounding box center [21, 153] width 7 height 7
click at [149, 350] on div "Shapes" at bounding box center [154, 419] width 20 height 6
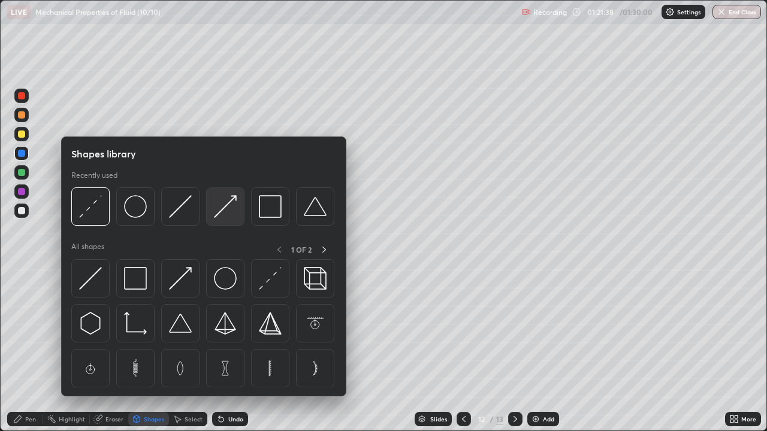
click at [221, 206] on img at bounding box center [225, 206] width 23 height 23
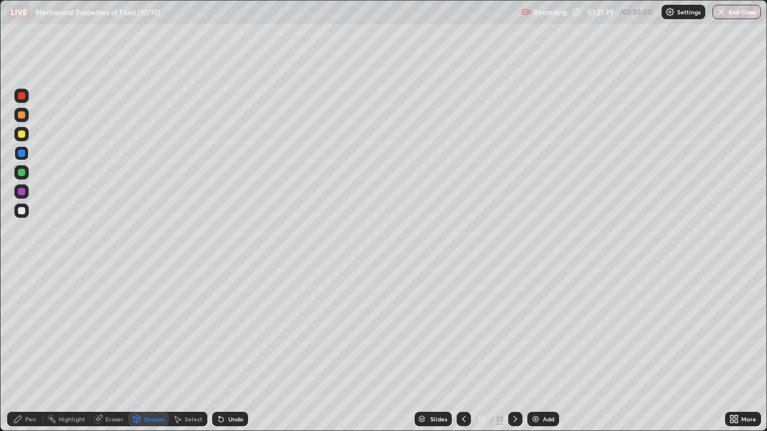
click at [22, 191] on div at bounding box center [21, 191] width 7 height 7
click at [33, 350] on div "Pen" at bounding box center [30, 419] width 11 height 6
click at [25, 174] on div at bounding box center [21, 172] width 7 height 7
click at [26, 117] on div at bounding box center [21, 115] width 14 height 14
click at [514, 350] on icon at bounding box center [515, 420] width 10 height 10
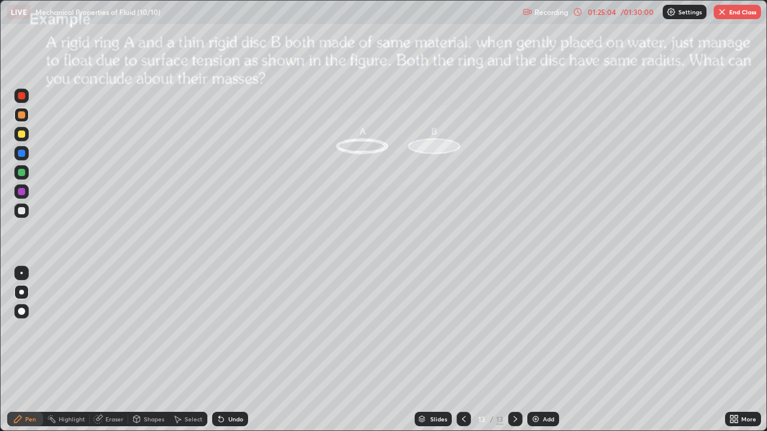
click at [735, 11] on button "End Class" at bounding box center [736, 12] width 47 height 14
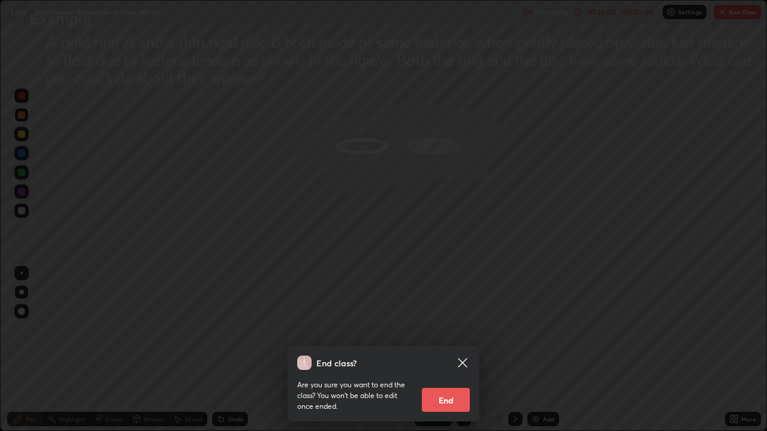
click at [448, 350] on button "End" at bounding box center [446, 400] width 48 height 24
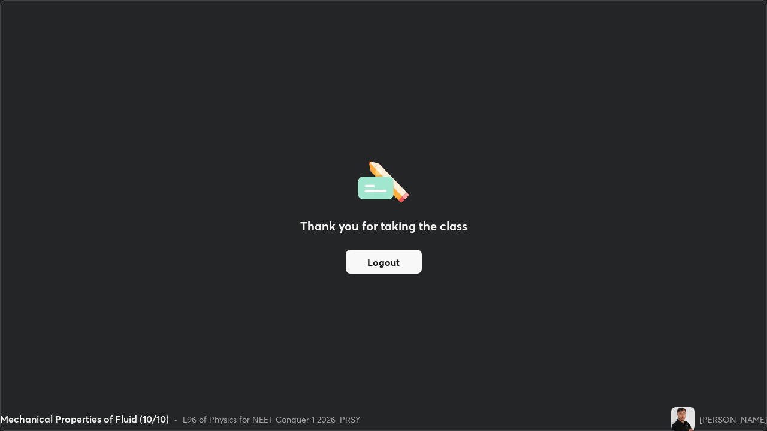
click at [386, 258] on button "Logout" at bounding box center [384, 262] width 76 height 24
